Goal: Navigation & Orientation: Find specific page/section

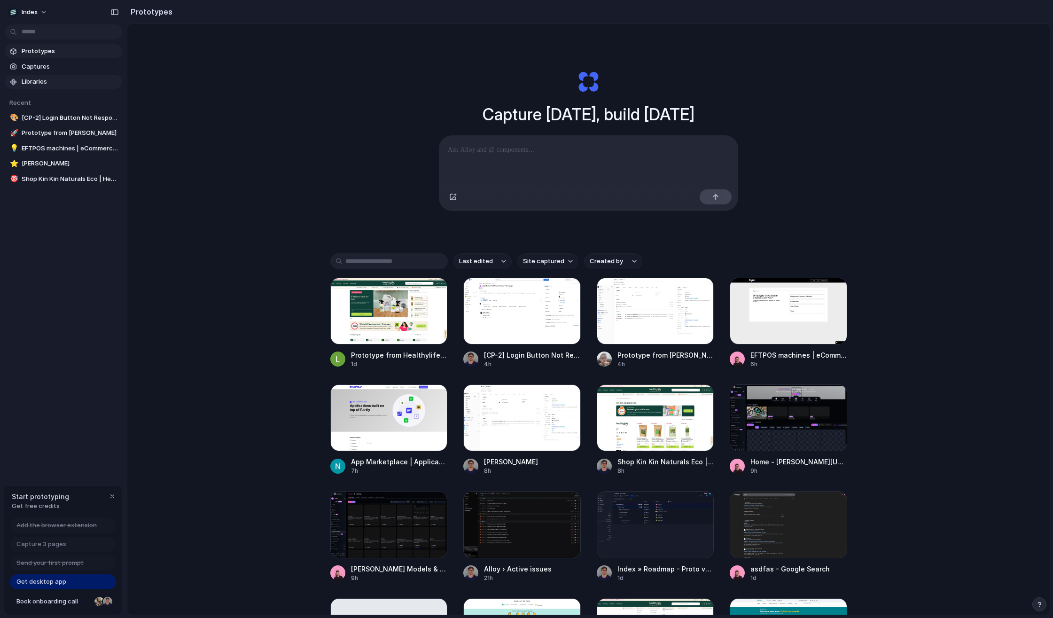
click at [64, 75] on link "Libraries" at bounding box center [63, 82] width 117 height 14
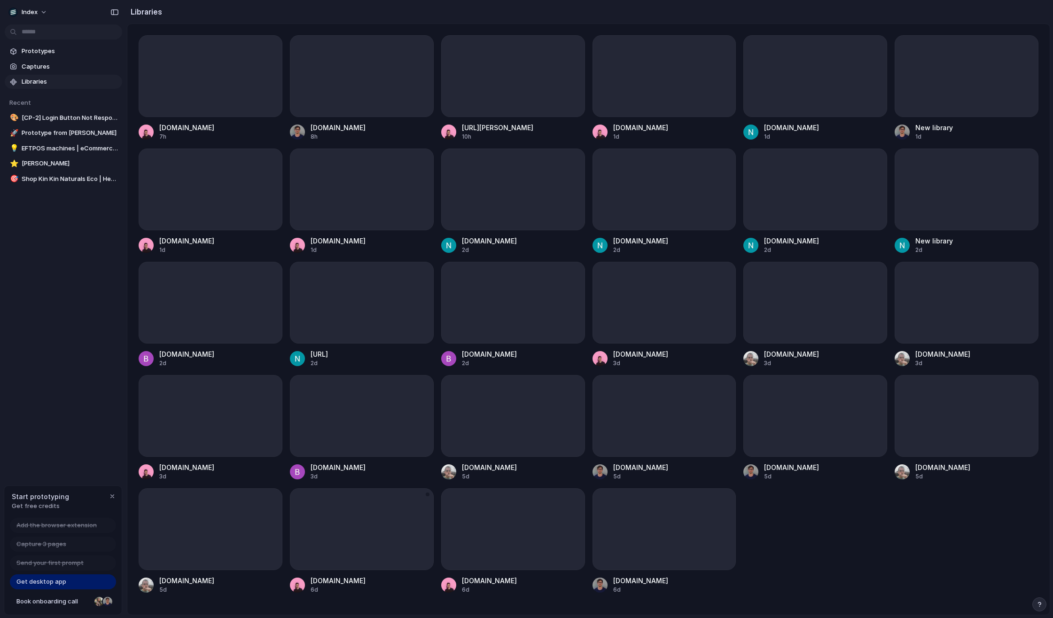
click at [319, 520] on div at bounding box center [362, 529] width 144 height 82
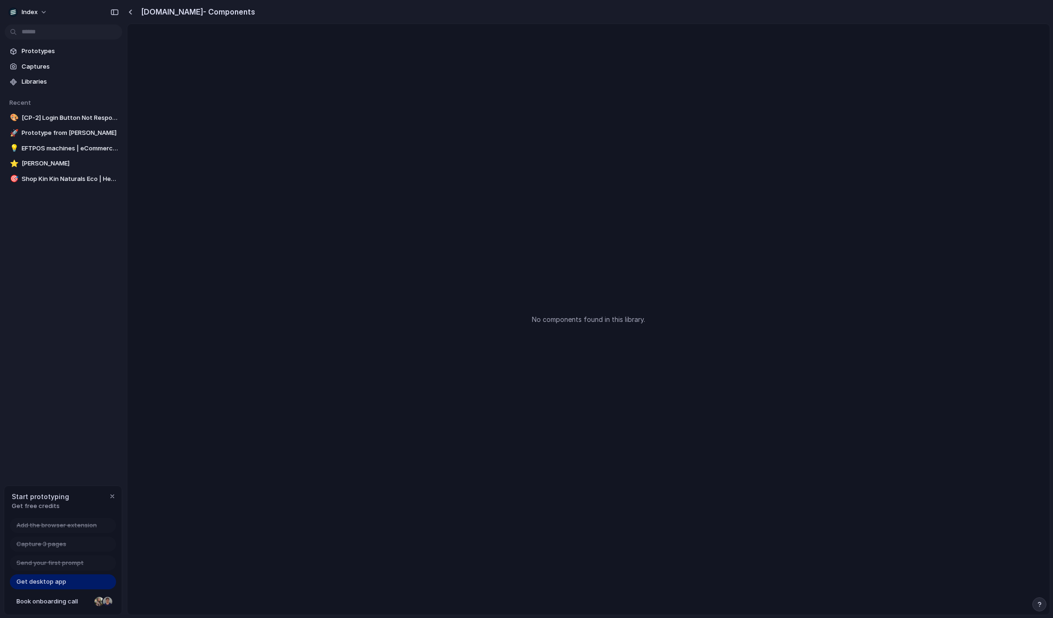
click at [128, 6] on div "[DOMAIN_NAME] - Components" at bounding box center [191, 11] width 128 height 19
click at [133, 9] on button "button" at bounding box center [130, 12] width 7 height 8
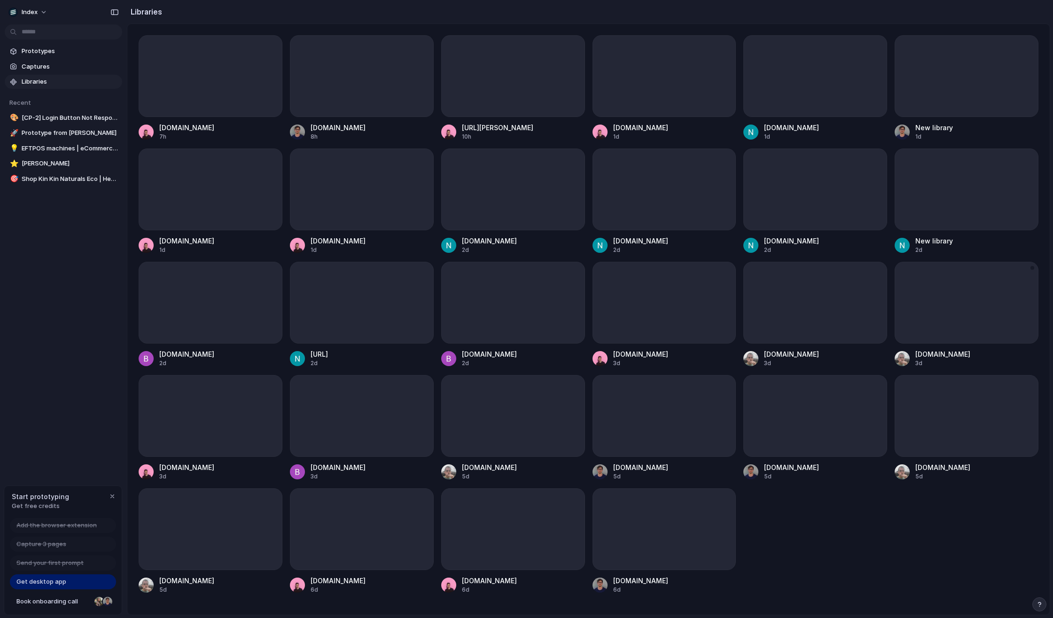
click at [955, 333] on div at bounding box center [967, 303] width 144 height 82
